Goal: Register for event/course

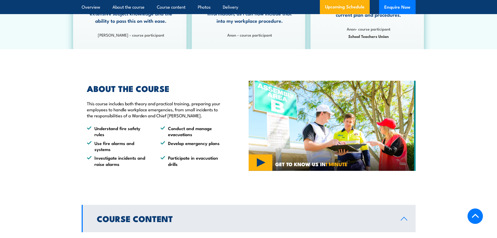
scroll to position [339, 0]
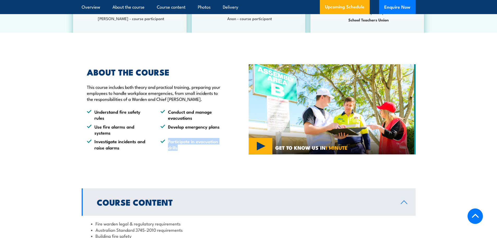
drag, startPoint x: 187, startPoint y: 153, endPoint x: 166, endPoint y: 150, distance: 21.3
click at [165, 150] on li "Participate in evacuation drills" at bounding box center [192, 144] width 64 height 12
click at [201, 164] on div "ABOUT THE COURSE This course includes both theory and practical training, prepa…" at bounding box center [165, 109] width 167 height 109
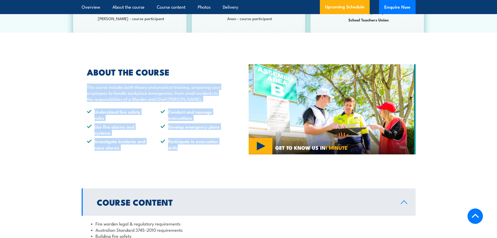
drag, startPoint x: 183, startPoint y: 152, endPoint x: 83, endPoint y: 97, distance: 114.3
click at [83, 97] on div "ABOUT THE COURSE This course includes both theory and practical training, prepa…" at bounding box center [153, 109] width 143 height 82
copy div "This course includes both theory and practical training, preparing your employe…"
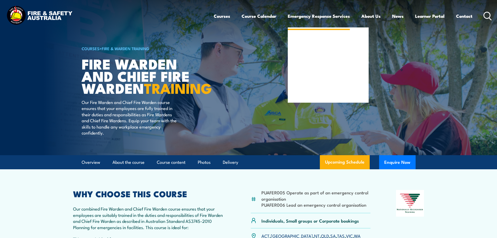
scroll to position [104, 0]
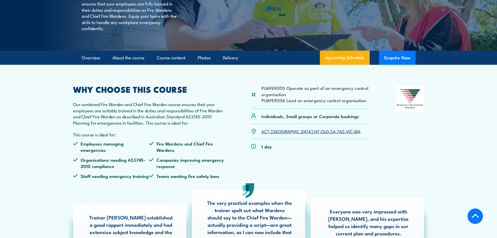
click at [354, 134] on link "WA" at bounding box center [357, 131] width 7 height 6
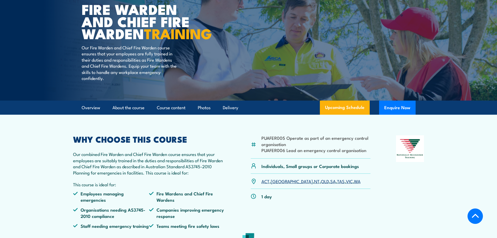
scroll to position [0, 0]
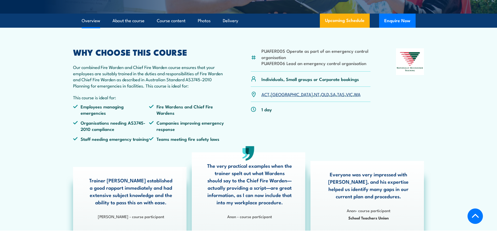
scroll to position [11, 0]
